Goal: Transaction & Acquisition: Purchase product/service

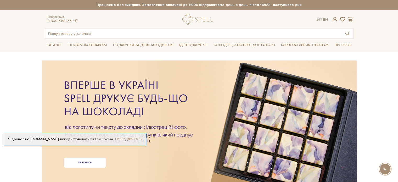
click at [140, 139] on link "Погоджуюсь" at bounding box center [128, 139] width 27 height 5
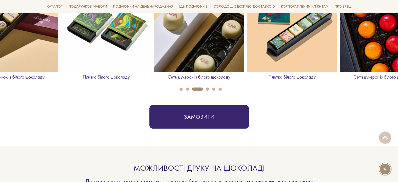
scroll to position [131, 0]
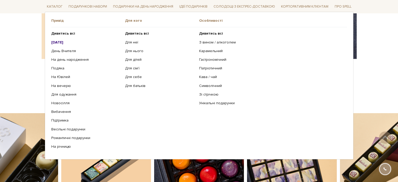
click at [64, 44] on ul "Дивитись всі Новий Рік День Вчителя На день народження Подяка" at bounding box center [88, 90] width 74 height 126
click at [63, 42] on b "[DATE]" at bounding box center [57, 42] width 12 height 4
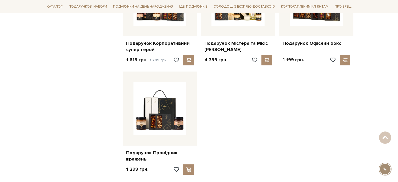
scroll to position [601, 0]
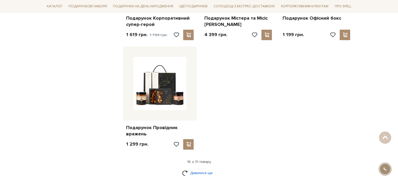
click at [200, 172] on link "Дивитися ще" at bounding box center [199, 172] width 34 height 9
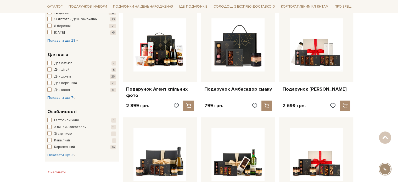
scroll to position [157, 0]
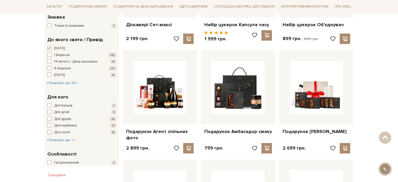
click at [62, 79] on div "[DATE] +31 [DATE] +50 [DATE] / День закоханих +9 [DATE] +21 [DATE] +6 [GEOGRAPH…" at bounding box center [81, 66] width 69 height 40
click at [63, 84] on span "Показати ще 28" at bounding box center [62, 83] width 31 height 4
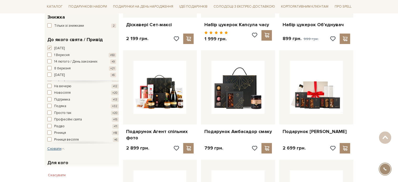
scroll to position [130, 0]
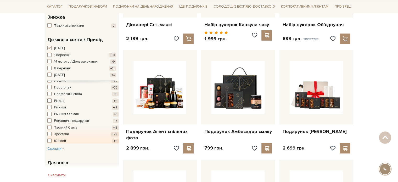
click at [60, 99] on span "Різдво" at bounding box center [59, 100] width 10 height 5
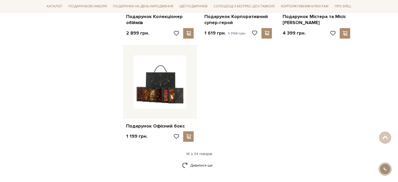
scroll to position [628, 0]
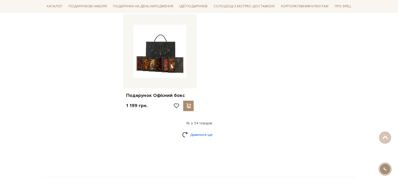
click at [206, 131] on link "Дивитися ще" at bounding box center [199, 134] width 34 height 9
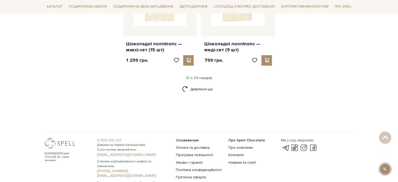
scroll to position [1229, 0]
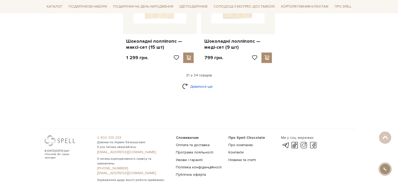
click at [210, 82] on link "Дивитися ще" at bounding box center [199, 86] width 34 height 9
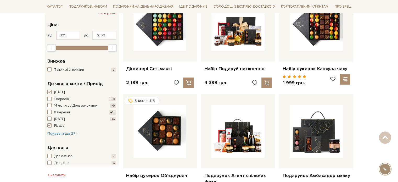
scroll to position [0, 0]
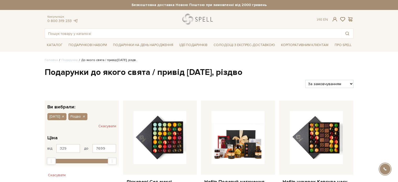
click at [182, 21] on link "logo" at bounding box center [198, 19] width 33 height 11
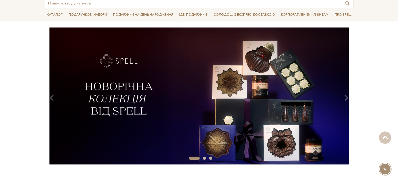
scroll to position [26, 0]
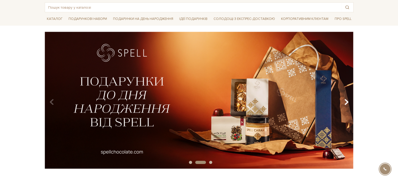
click at [346, 101] on icon "Carousel Navigation" at bounding box center [346, 102] width 4 height 9
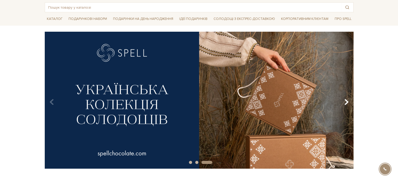
click at [346, 101] on icon "Carousel Navigation" at bounding box center [346, 102] width 4 height 9
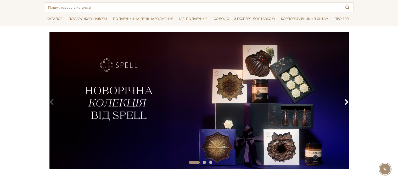
click at [346, 101] on icon "Carousel Navigation" at bounding box center [346, 102] width 4 height 9
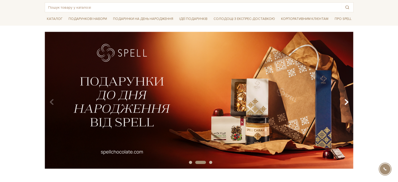
click at [346, 101] on icon "Carousel Navigation" at bounding box center [346, 102] width 4 height 9
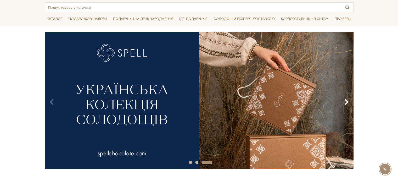
click at [346, 101] on icon "Carousel Navigation" at bounding box center [346, 102] width 4 height 9
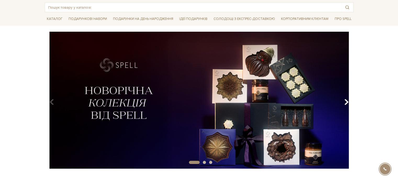
click at [346, 101] on icon "Carousel Navigation" at bounding box center [346, 102] width 4 height 9
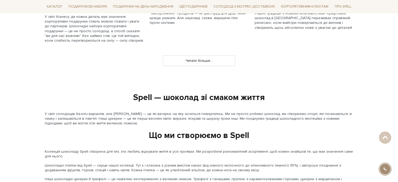
scroll to position [526, 0]
